Goal: Find contact information: Find contact information

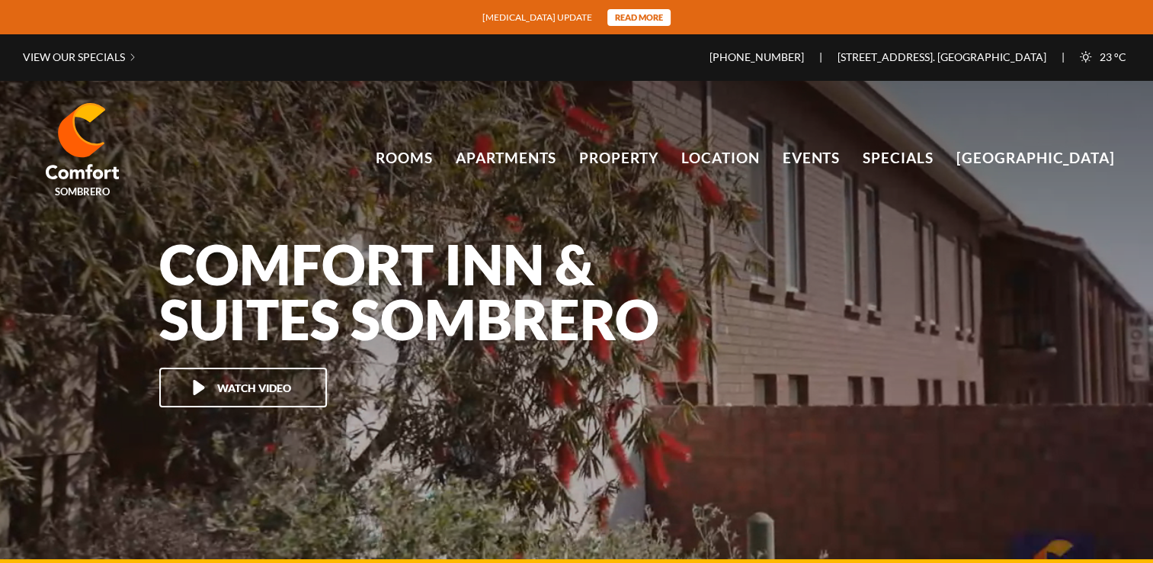
scroll to position [101662, 0]
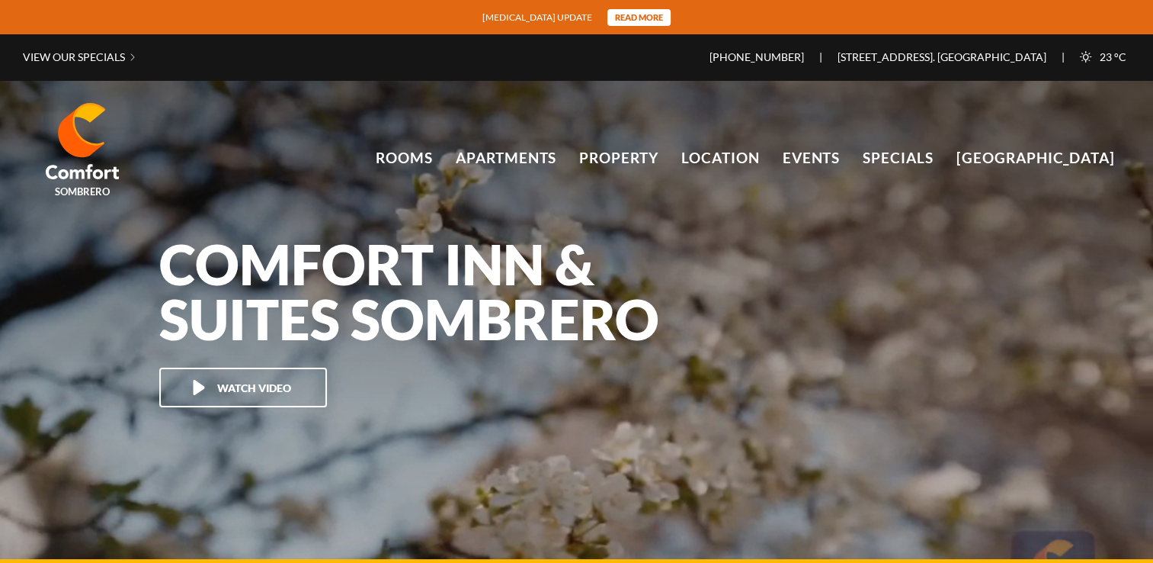
click at [220, 207] on div "Comfort Inn & Suites Sombrero Watch Video" at bounding box center [576, 321] width 1153 height 482
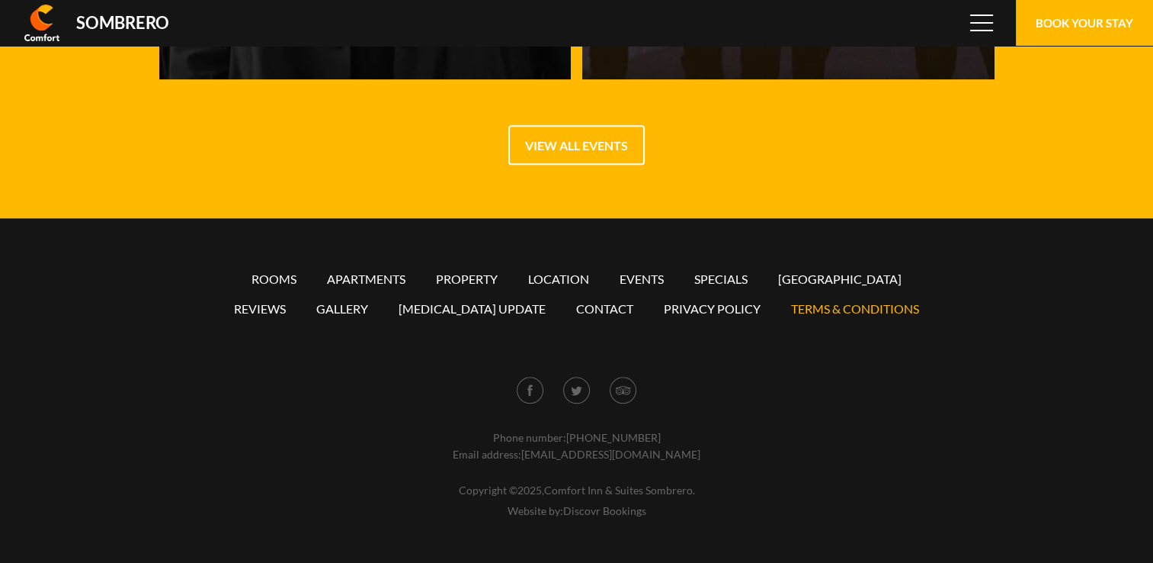
click at [826, 306] on link "Terms & conditions" at bounding box center [855, 308] width 128 height 14
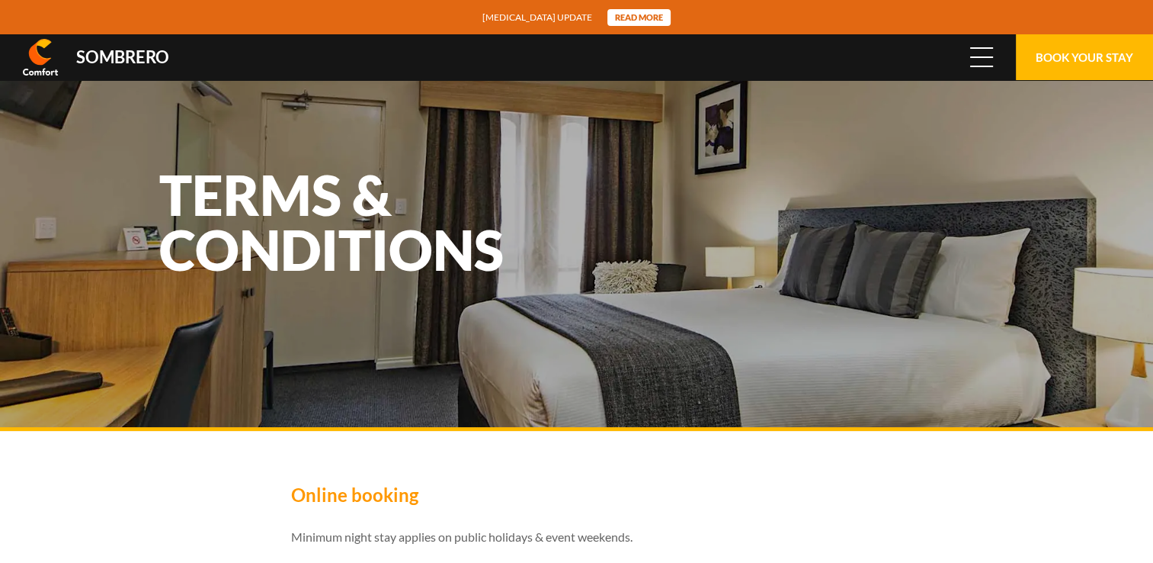
click at [982, 56] on span at bounding box center [981, 57] width 23 height 2
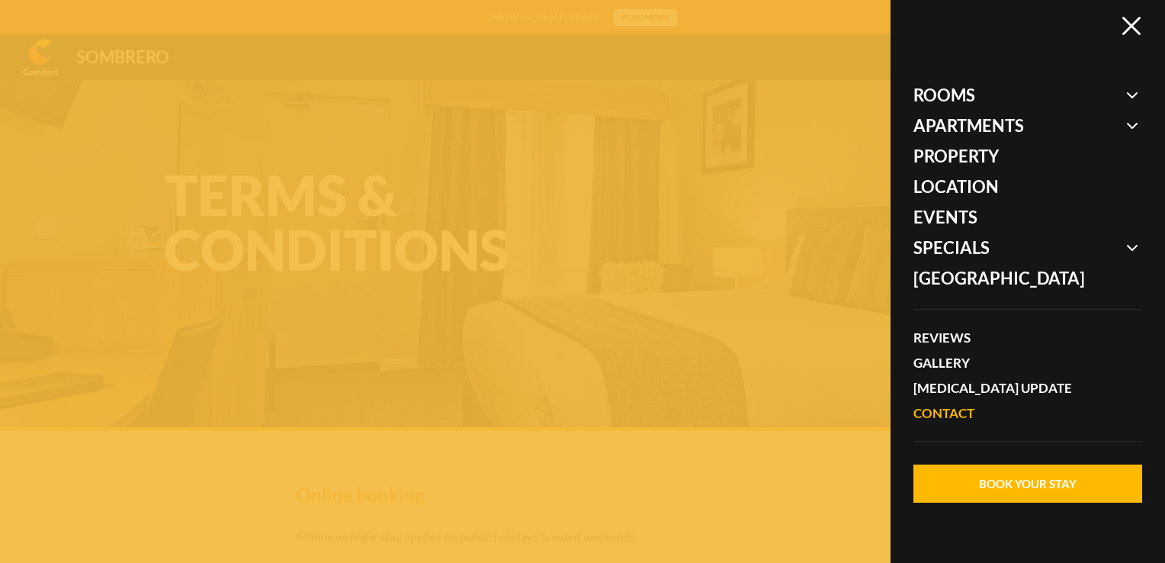
click at [953, 404] on link "Contact" at bounding box center [1019, 412] width 213 height 25
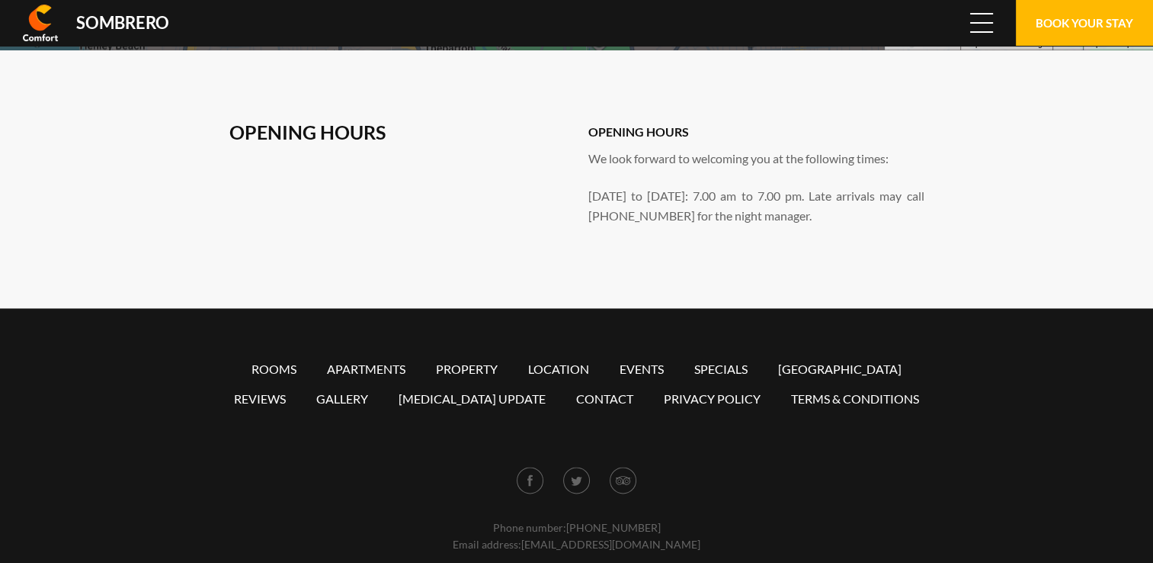
click at [986, 22] on span at bounding box center [981, 23] width 23 height 2
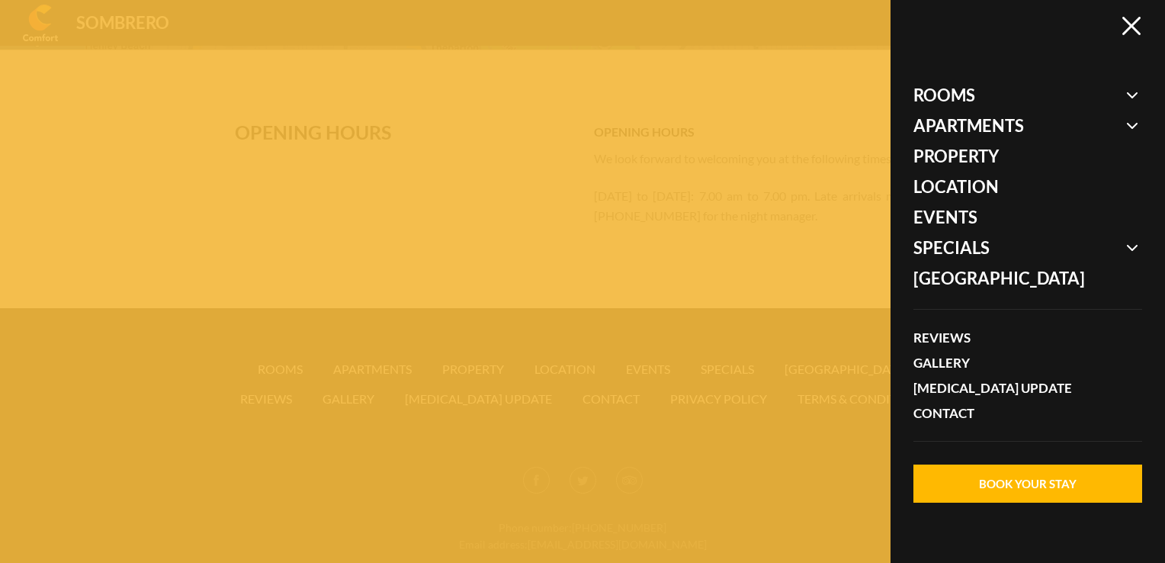
scroll to position [101662, 0]
click at [953, 415] on link "Contact" at bounding box center [1019, 412] width 213 height 25
